Goal: Task Accomplishment & Management: Use online tool/utility

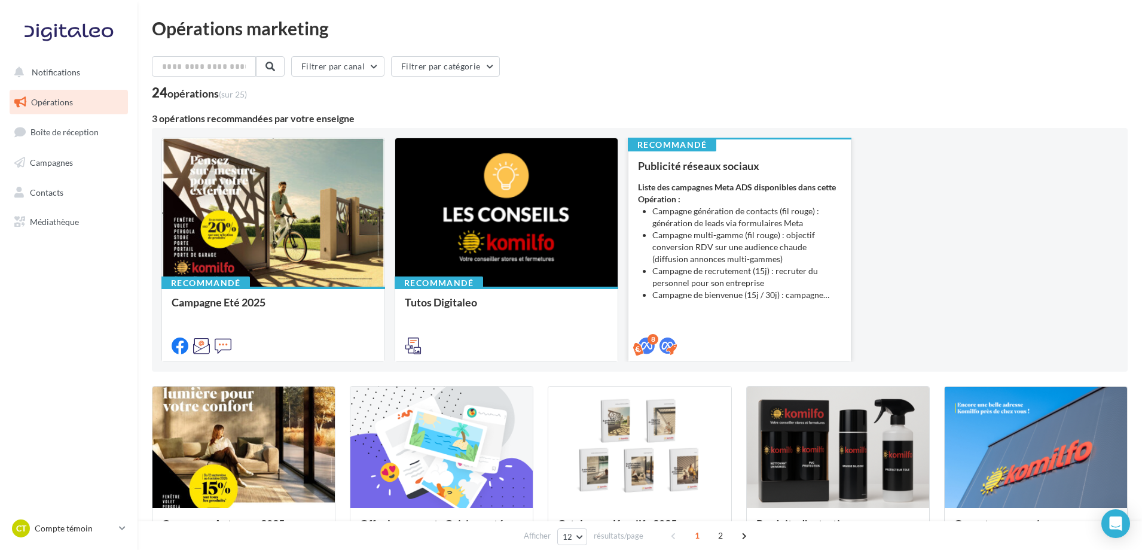
click at [693, 238] on li "Campagne multi-gamme (fil rouge) : objectif conversion RDV sur une audience cha…" at bounding box center [747, 247] width 189 height 36
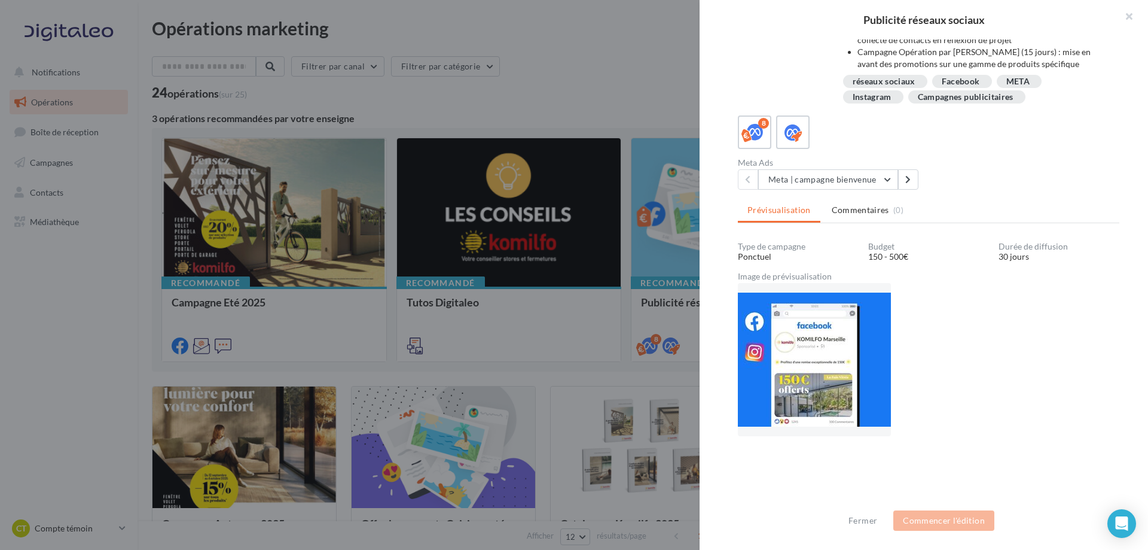
scroll to position [336, 0]
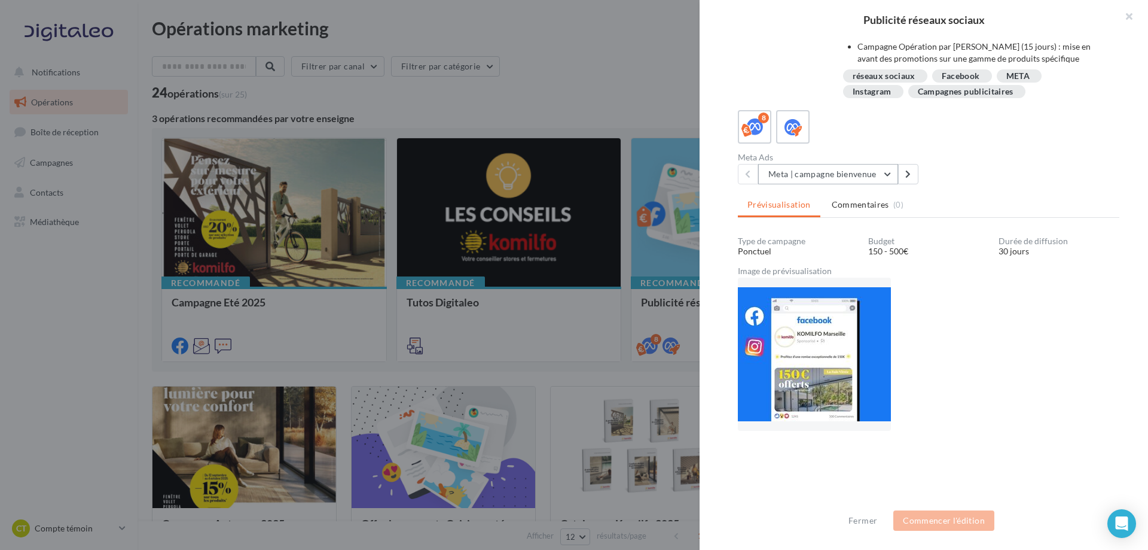
click at [888, 177] on button "Meta | campagne bienvenue" at bounding box center [828, 174] width 140 height 20
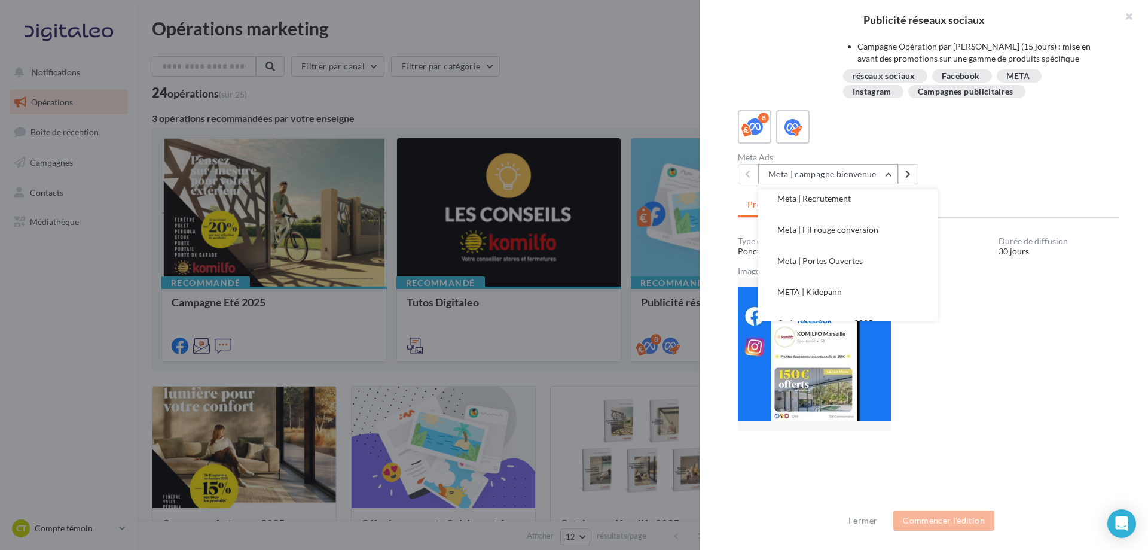
scroll to position [117, 0]
click at [870, 522] on button "Fermer" at bounding box center [863, 520] width 38 height 14
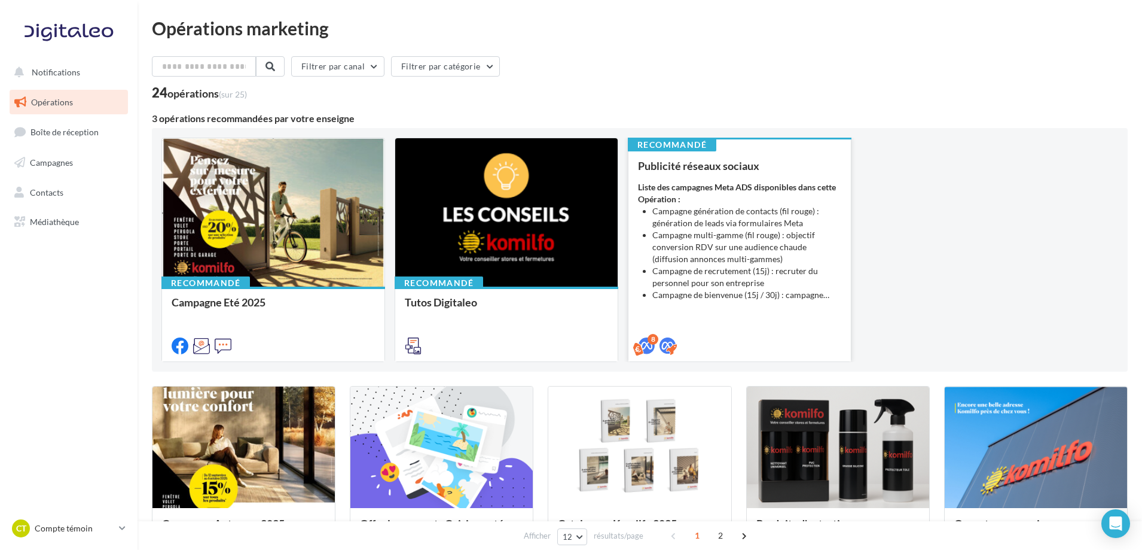
click at [720, 212] on li "Campagne génération de contacts (fil rouge) : génération de leads via formulair…" at bounding box center [747, 217] width 189 height 24
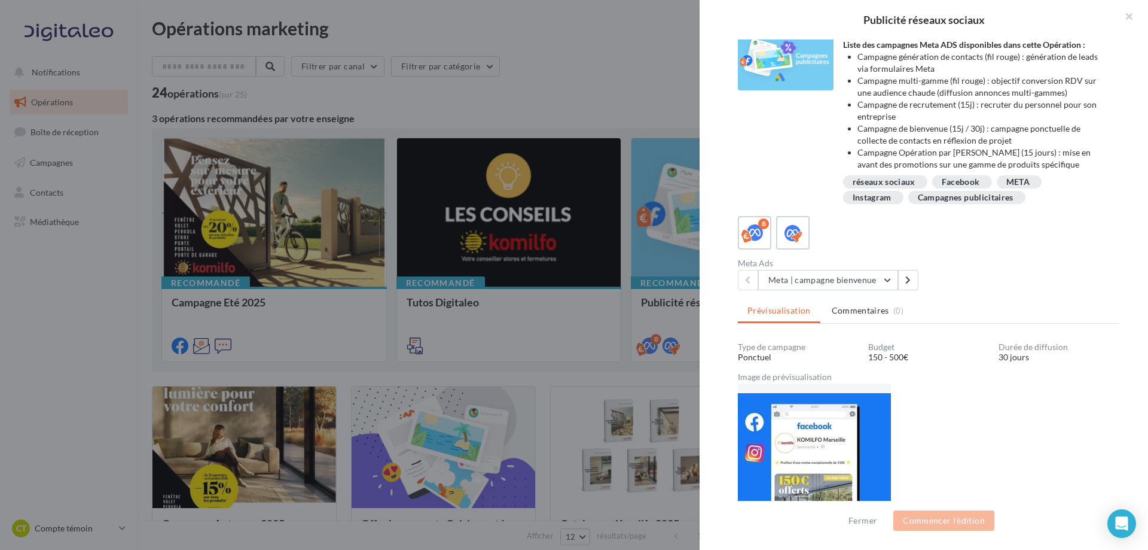
scroll to position [239, 0]
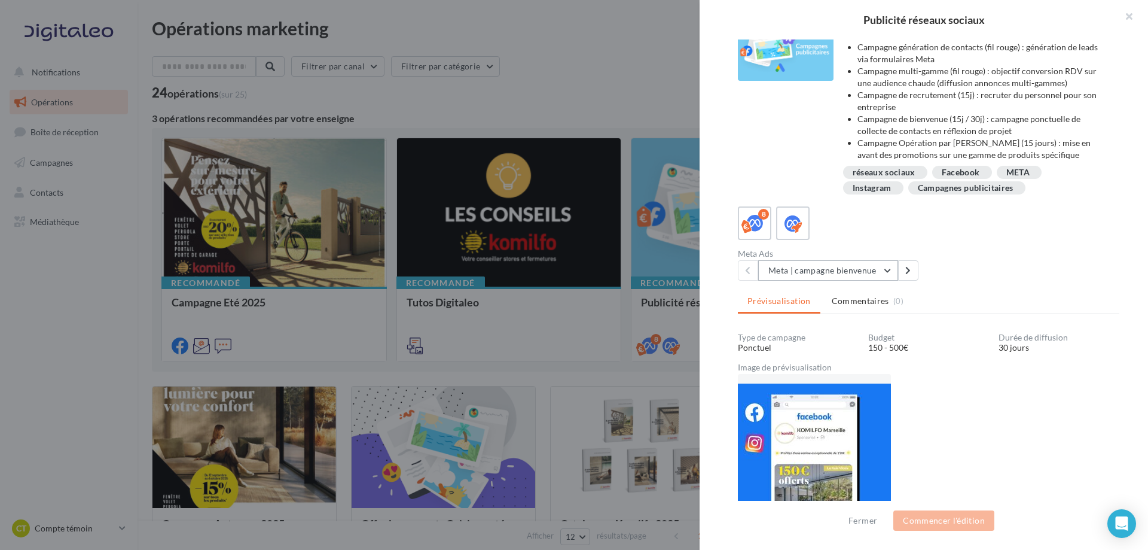
click at [887, 273] on button "Meta | campagne bienvenue" at bounding box center [828, 270] width 140 height 20
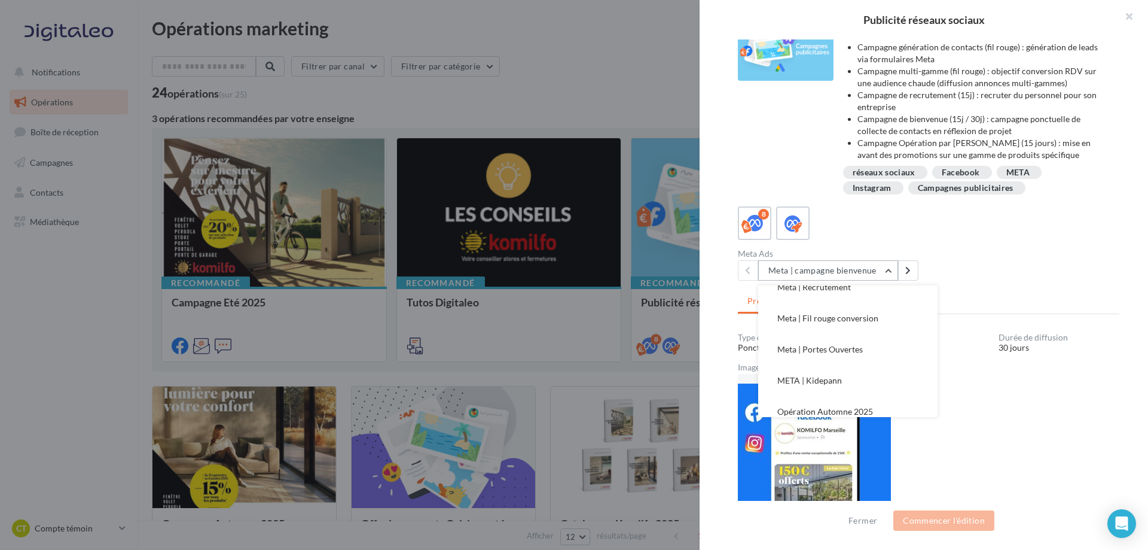
scroll to position [117, 0]
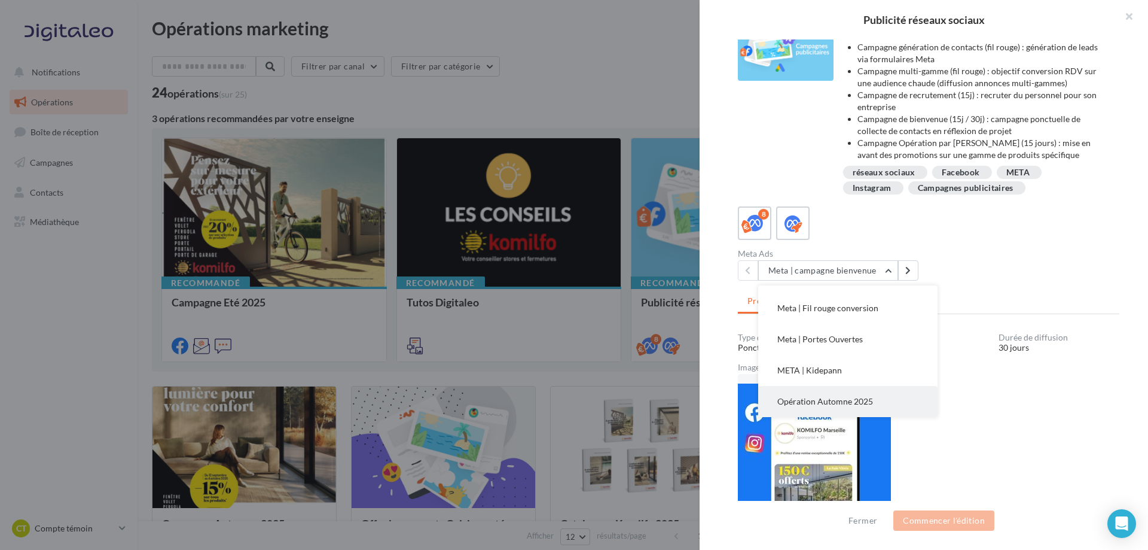
click at [828, 400] on span "Opération Automne 2025" at bounding box center [826, 401] width 96 height 10
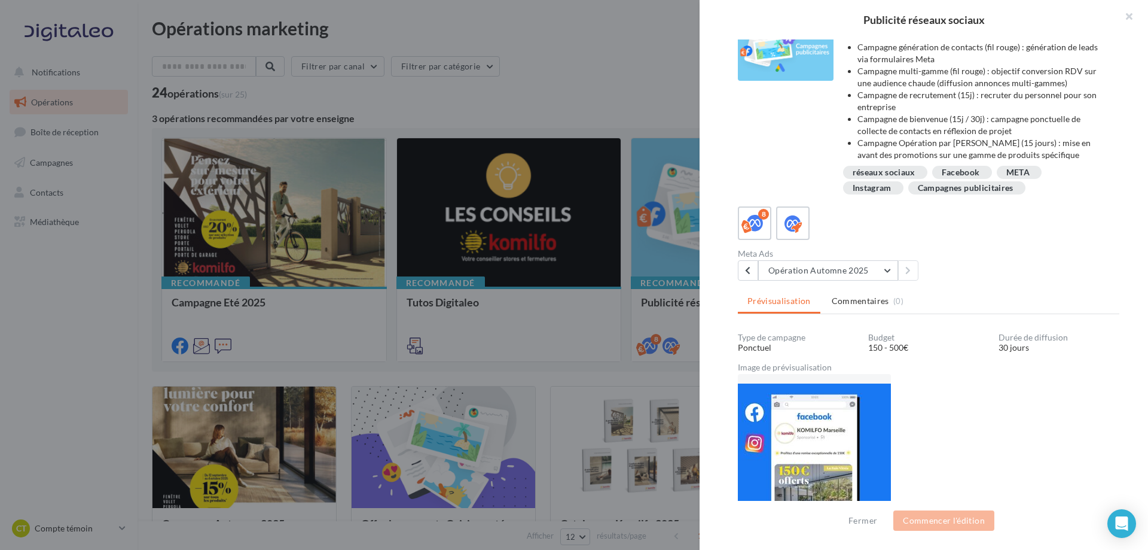
scroll to position [199, 0]
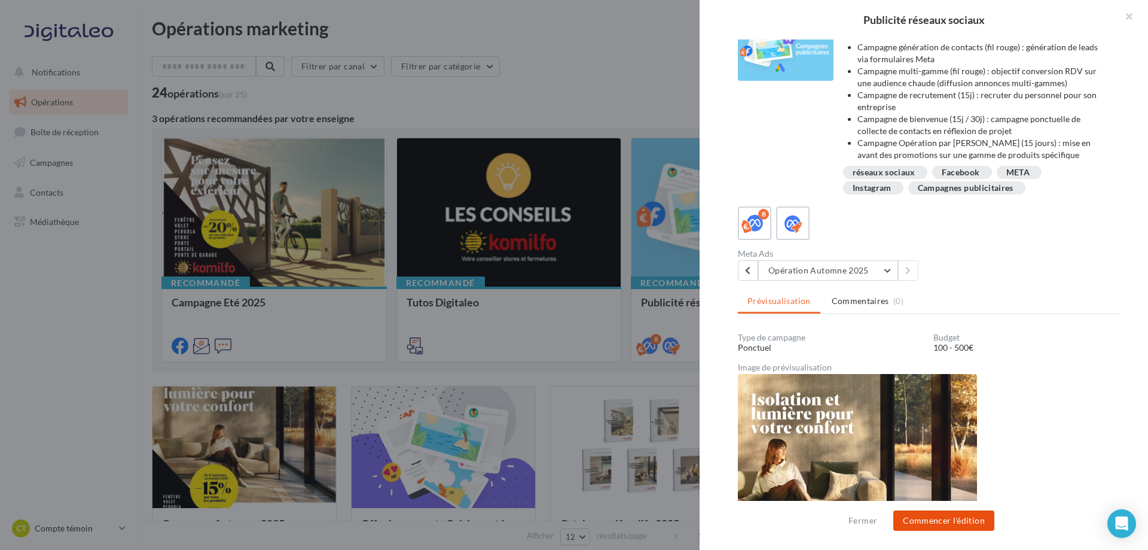
click at [949, 522] on button "Commencer l'édition" at bounding box center [944, 520] width 101 height 20
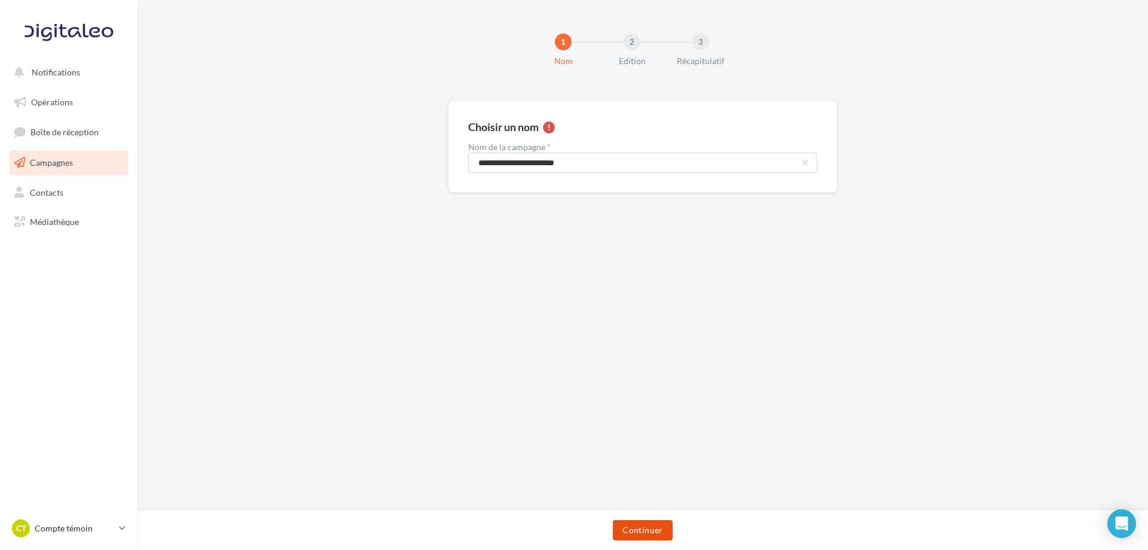
click at [654, 532] on button "Continuer" at bounding box center [642, 530] width 59 height 20
